Goal: Task Accomplishment & Management: Manage account settings

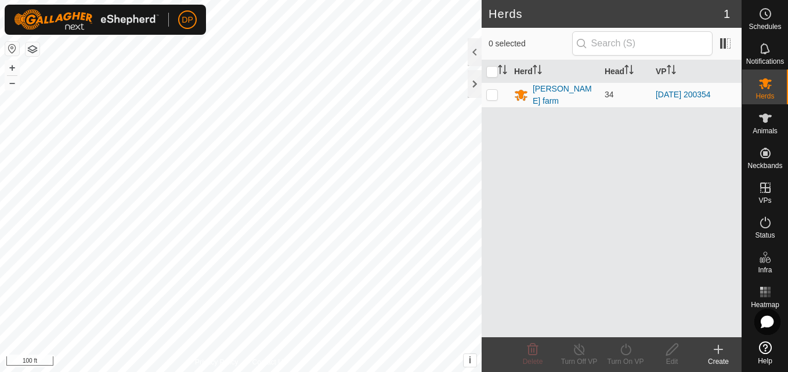
click at [345, 372] on html "DP Schedules Notifications Herds Animals Neckbands VPs Status Infra Heatmap Hel…" at bounding box center [394, 186] width 788 height 372
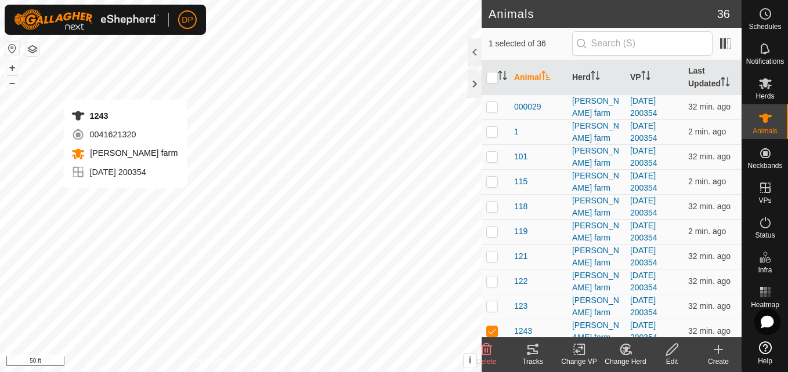
checkbox input "false"
click at [533, 352] on icon at bounding box center [532, 349] width 10 height 9
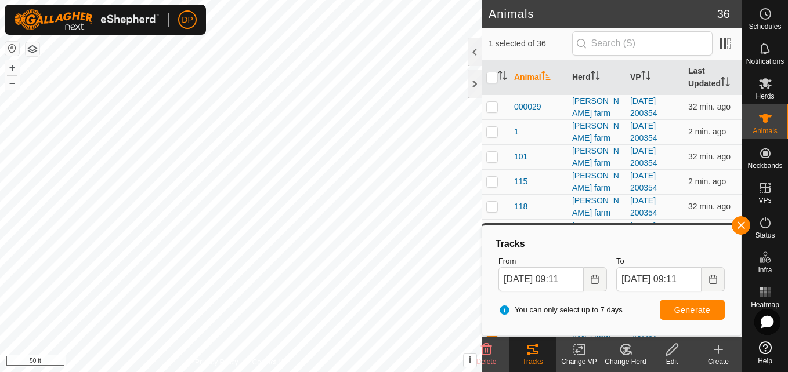
click at [395, 0] on html "DP Schedules Notifications Herds Animals Neckbands VPs Status Infra Heatmap Hel…" at bounding box center [394, 186] width 788 height 372
checkbox input "false"
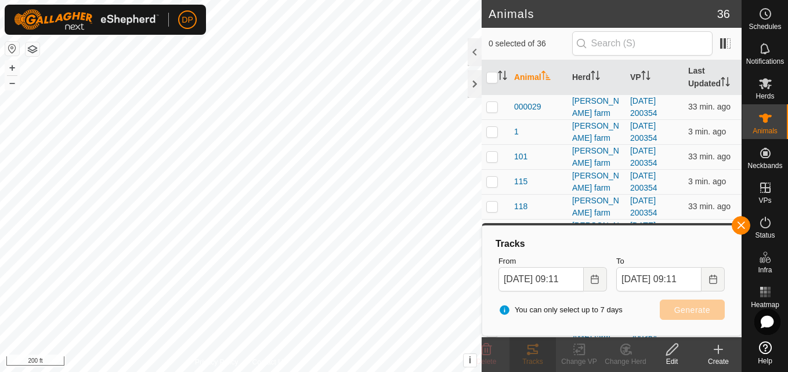
checkbox input "true"
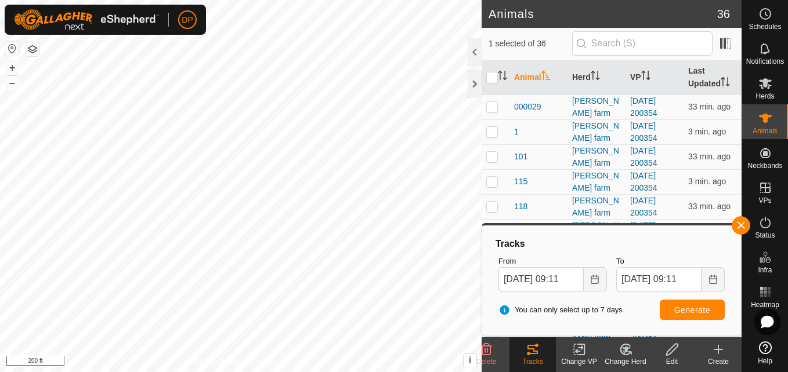
click at [532, 353] on icon at bounding box center [532, 349] width 10 height 9
click at [305, 372] on html "DP Schedules Notifications Herds Animals Neckbands VPs Status Infra Heatmap Hel…" at bounding box center [394, 186] width 788 height 372
click at [540, 349] on tracks-svg-icon at bounding box center [532, 350] width 46 height 14
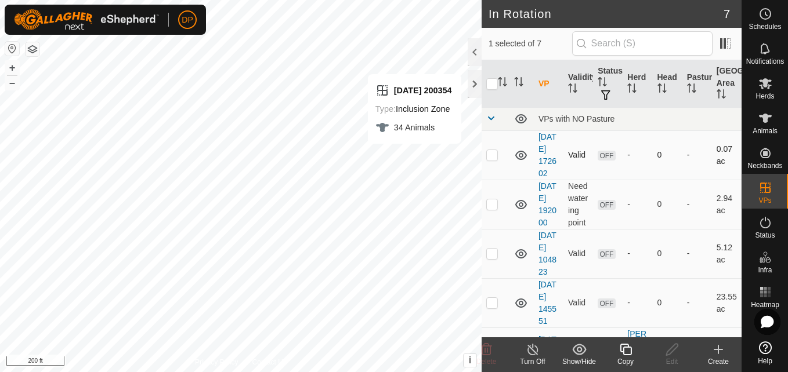
checkbox input "false"
